Goal: Information Seeking & Learning: Learn about a topic

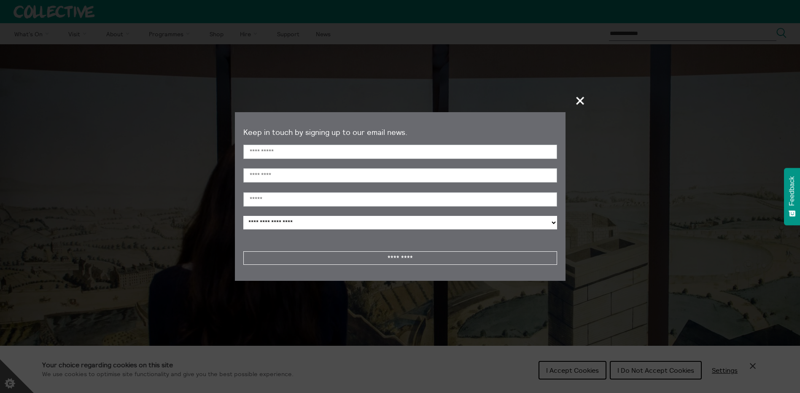
click at [581, 100] on span "+" at bounding box center [580, 100] width 25 height 25
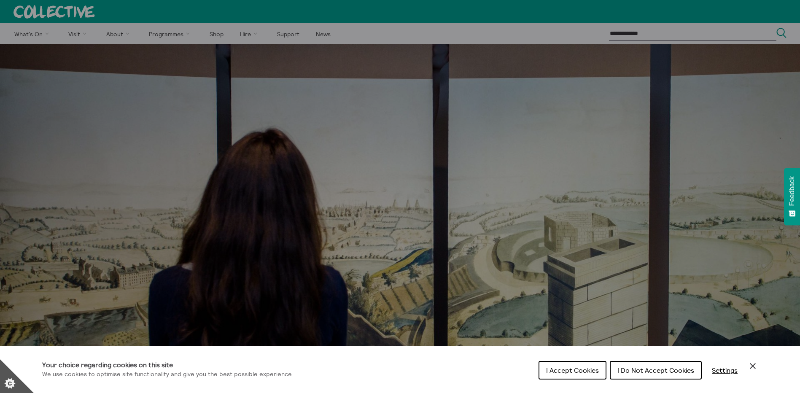
click at [665, 373] on span "I Do Not Accept Cookies" at bounding box center [656, 370] width 77 height 8
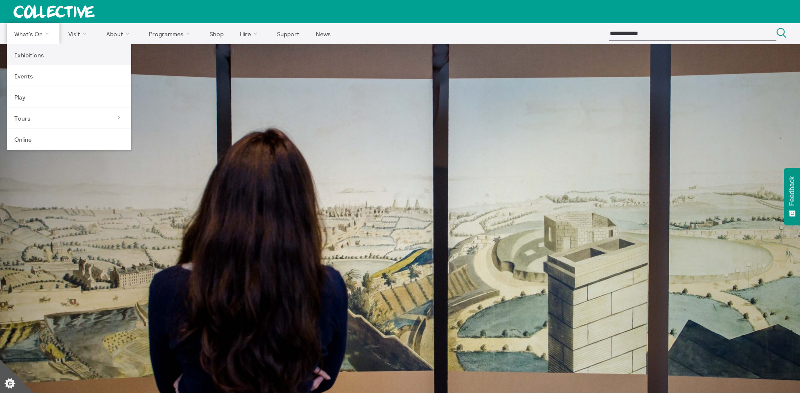
click at [38, 53] on link "Exhibitions" at bounding box center [69, 54] width 124 height 21
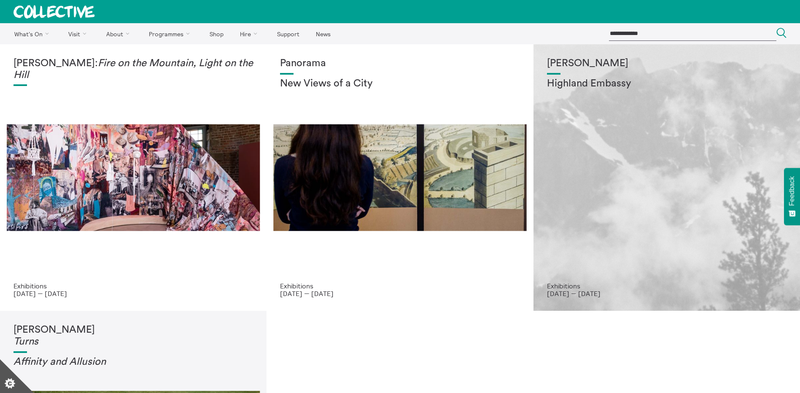
click at [648, 173] on div "Shen Xin Highland Embassy" at bounding box center [667, 170] width 240 height 224
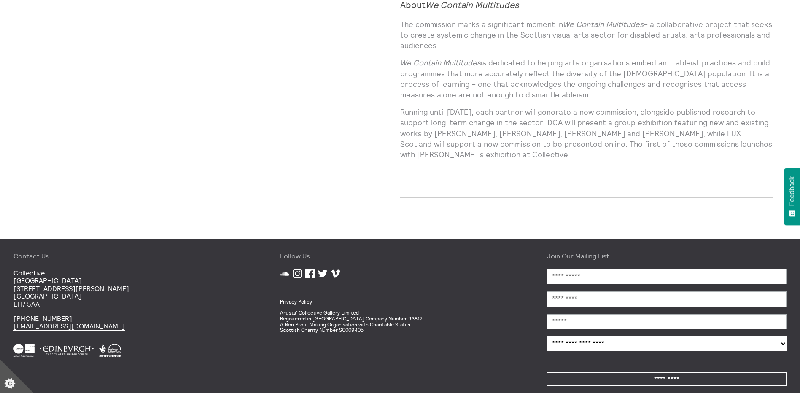
scroll to position [685, 0]
